Goal: Task Accomplishment & Management: Complete application form

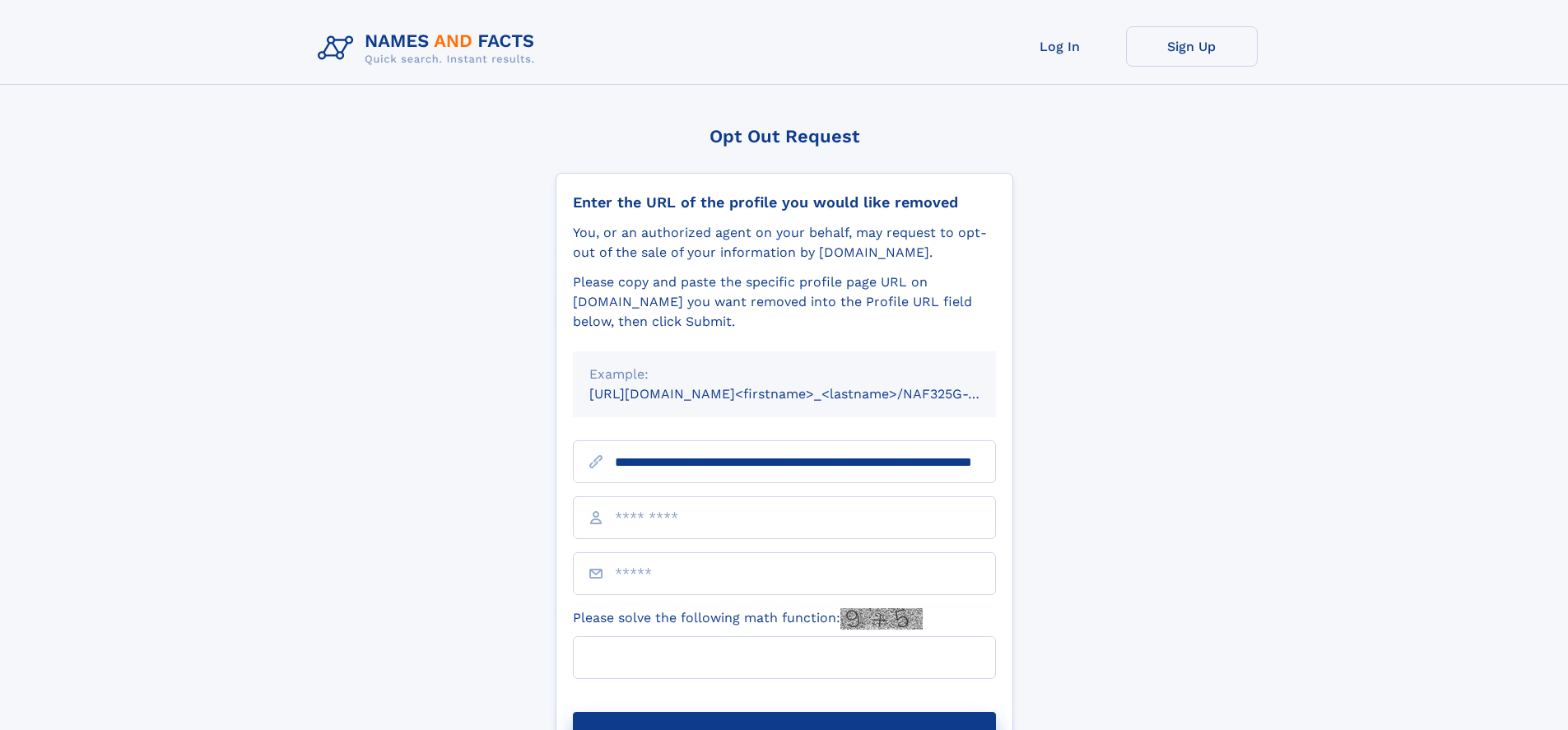
scroll to position [0, 154]
type input "**********"
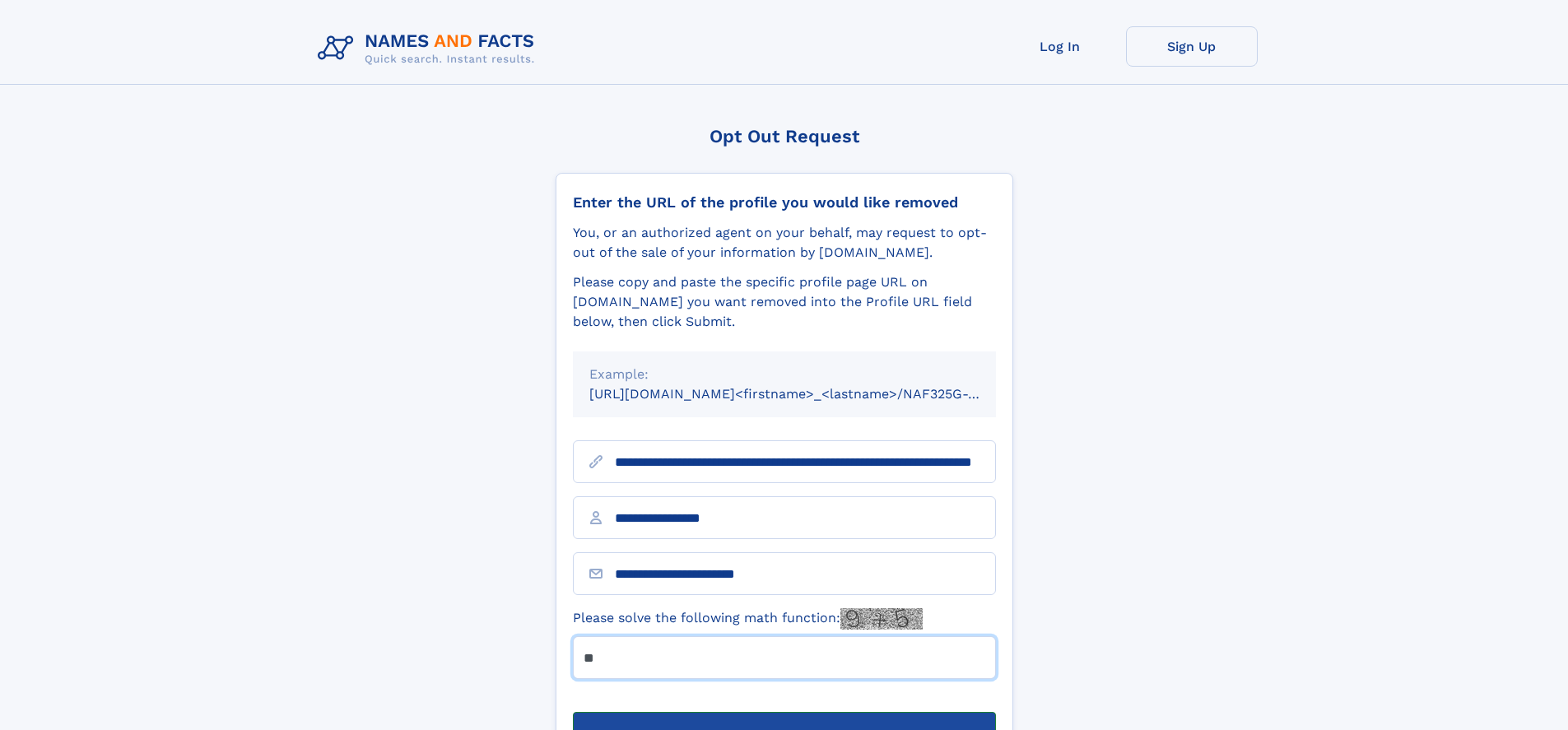
type input "**"
click at [783, 712] on button "Submit Opt Out Request" at bounding box center [784, 738] width 423 height 52
